Goal: Information Seeking & Learning: Learn about a topic

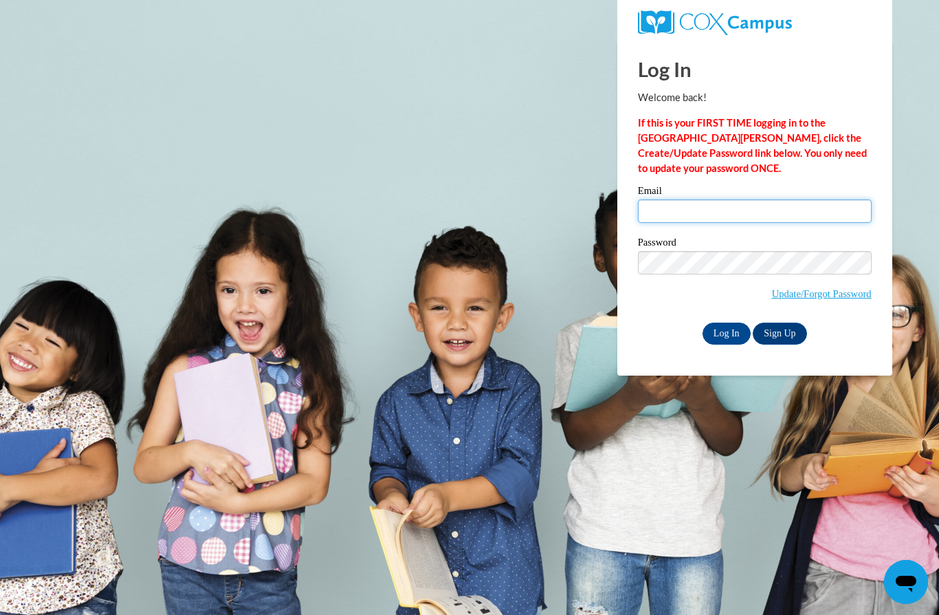
type input "naomiruth0112@gmail.com"
click at [726, 332] on input "Log In" at bounding box center [727, 333] width 48 height 22
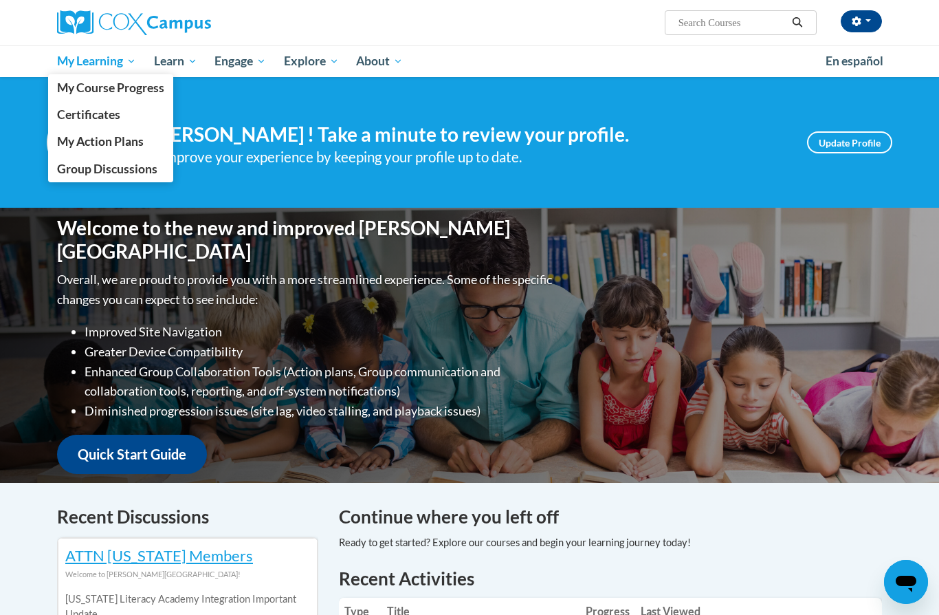
click at [100, 65] on span "My Learning" at bounding box center [96, 61] width 79 height 17
click at [110, 85] on span "My Course Progress" at bounding box center [110, 87] width 107 height 14
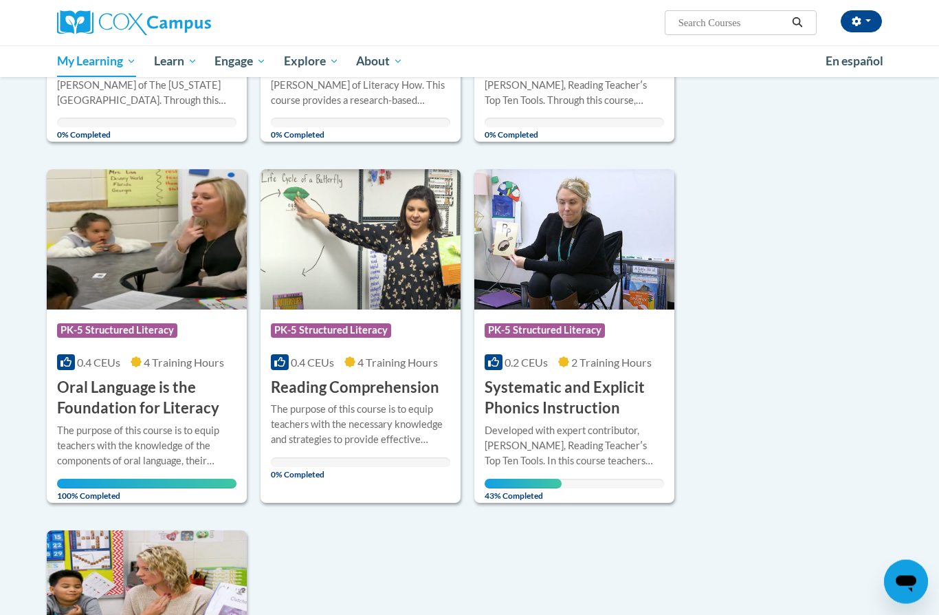
scroll to position [426, 0]
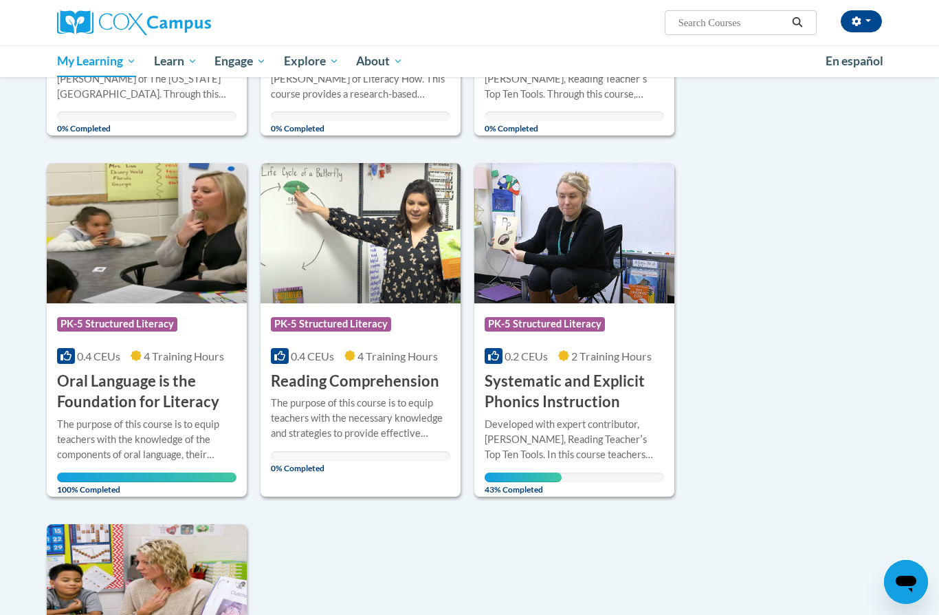
click at [573, 438] on div "Developed with expert contributor, Dr. Deborah Glaser, Reading Teacherʹs Top Te…" at bounding box center [574, 439] width 179 height 45
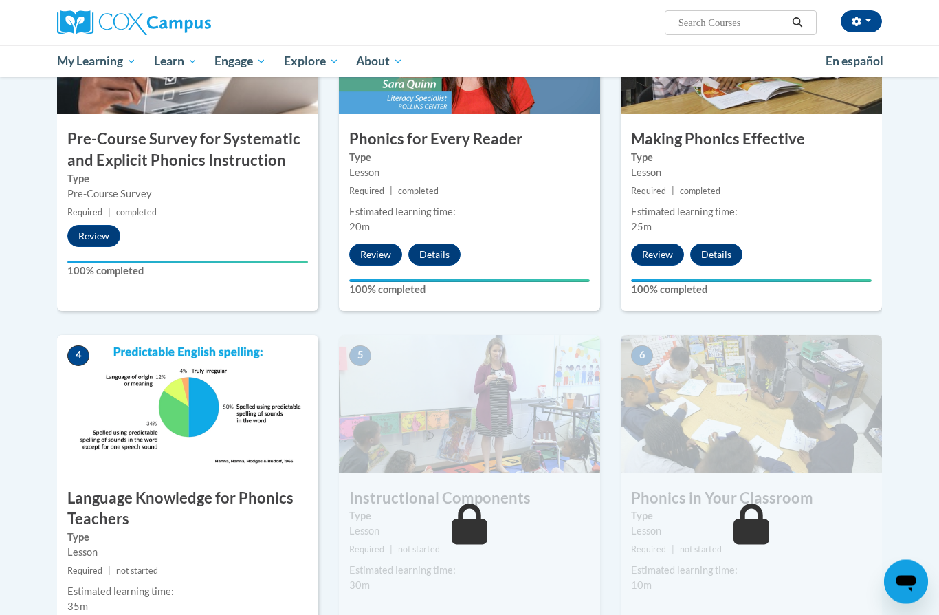
scroll to position [450, 0]
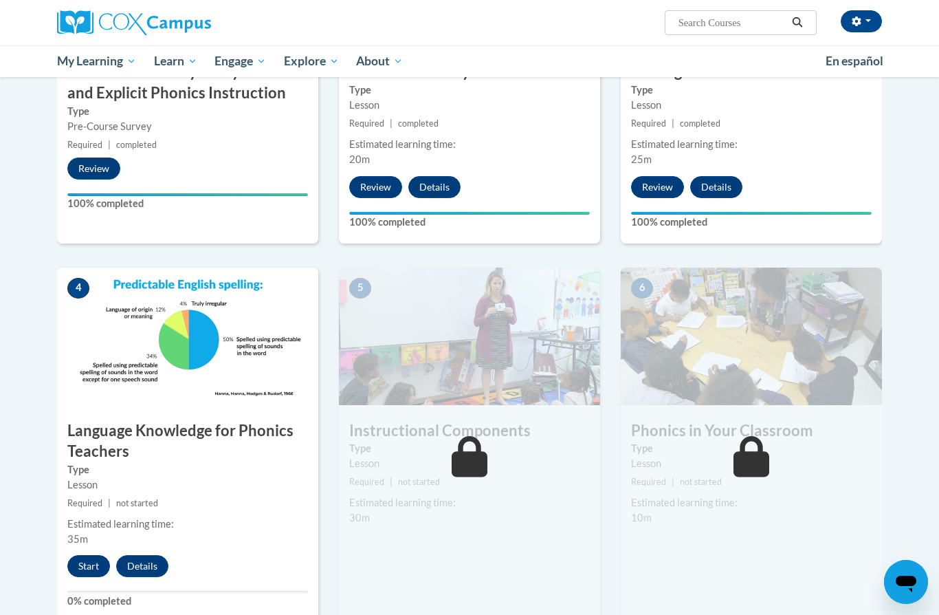
click at [90, 565] on button "Start" at bounding box center [88, 566] width 43 height 22
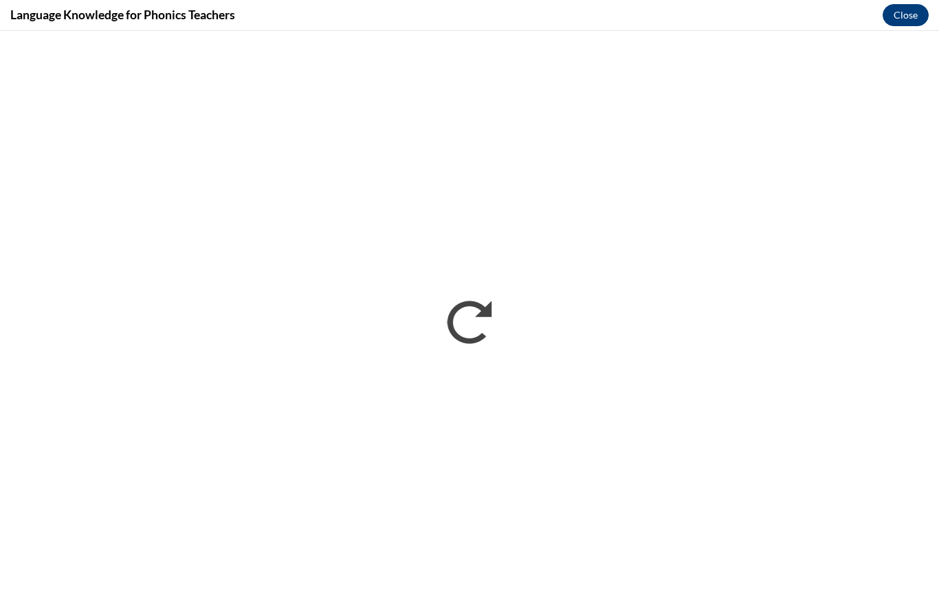
click at [917, 23] on button "Close" at bounding box center [906, 15] width 46 height 22
